Goal: Task Accomplishment & Management: Manage account settings

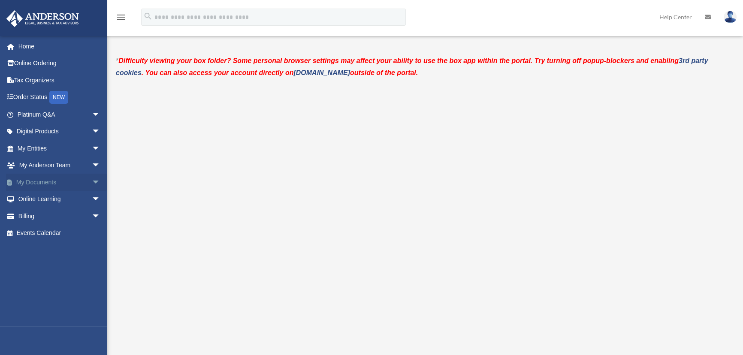
click at [33, 180] on link "My Documents arrow_drop_down" at bounding box center [59, 182] width 107 height 17
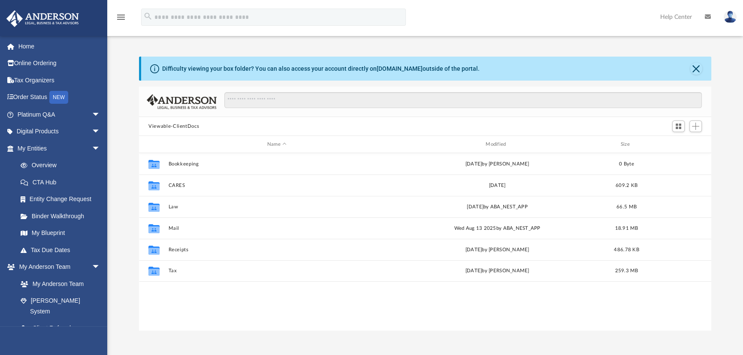
scroll to position [189, 567]
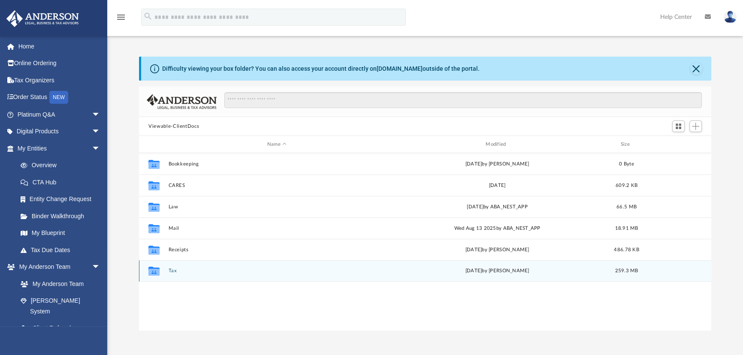
click at [173, 270] on button "Tax" at bounding box center [277, 271] width 217 height 6
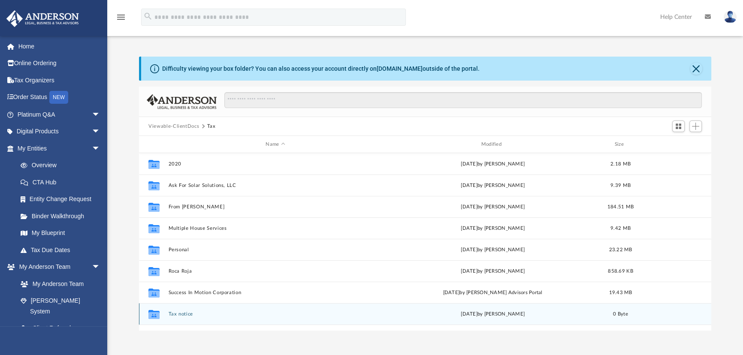
click at [176, 313] on button "Tax notice" at bounding box center [276, 315] width 214 height 6
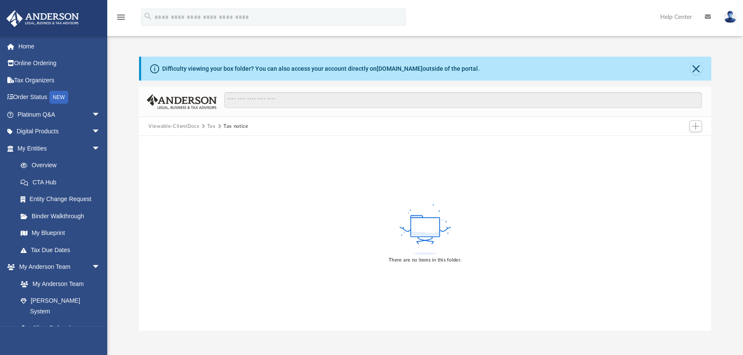
click at [489, 209] on div "There are no items in this folder." at bounding box center [425, 233] width 573 height 195
click at [696, 125] on span "Add" at bounding box center [695, 126] width 7 height 7
click at [683, 143] on li "Upload" at bounding box center [683, 143] width 27 height 9
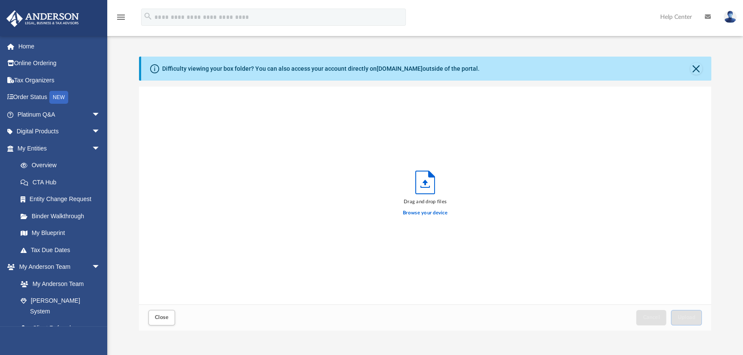
scroll to position [212, 567]
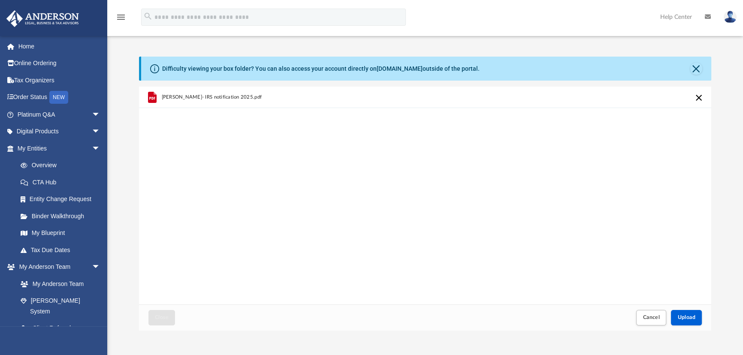
click at [477, 162] on div "Carlos Alarcon- IRS notification 2025.pdf" at bounding box center [425, 196] width 573 height 218
click at [218, 94] on span "Carlos Alarcon- IRS notification 2025.pdf" at bounding box center [212, 97] width 100 height 6
drag, startPoint x: 508, startPoint y: 194, endPoint x: 508, endPoint y: 187, distance: 6.4
click at [508, 187] on div "Carlos Alarcon- IRS notification 2025.pdf" at bounding box center [425, 196] width 573 height 218
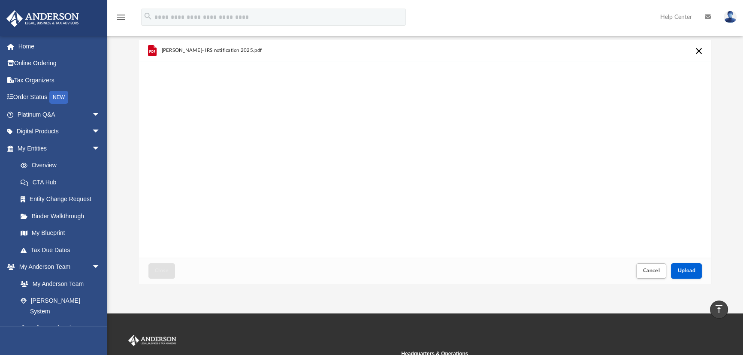
scroll to position [39, 0]
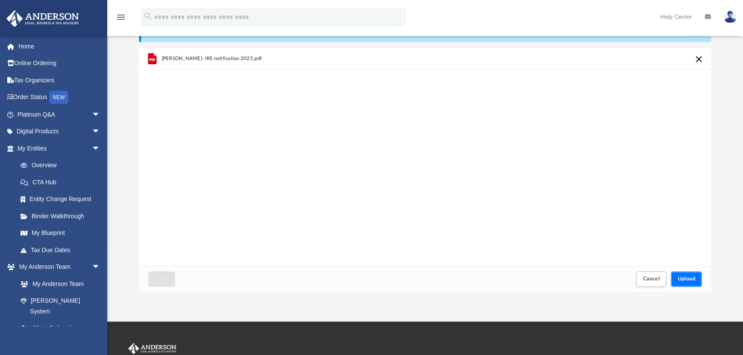
click at [687, 274] on button "Upload" at bounding box center [686, 279] width 31 height 15
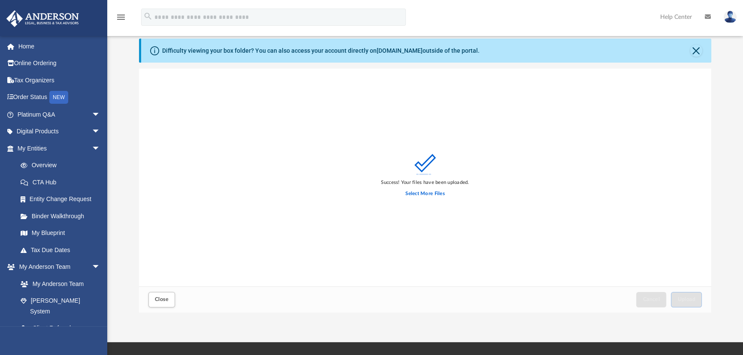
scroll to position [0, 0]
